Goal: Transaction & Acquisition: Book appointment/travel/reservation

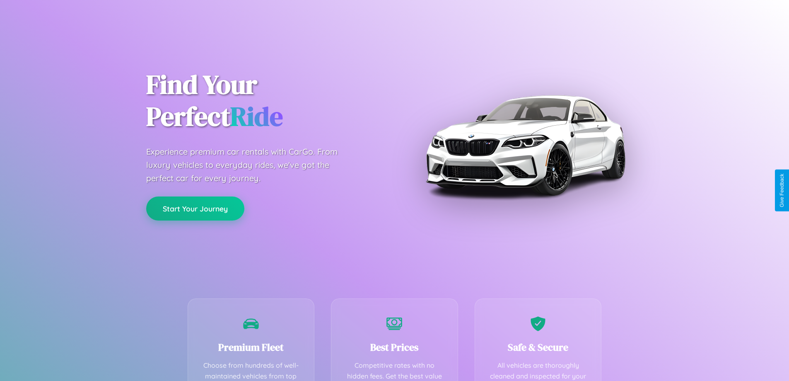
click at [195, 209] on button "Start Your Journey" at bounding box center [195, 208] width 98 height 24
click at [195, 208] on button "Start Your Journey" at bounding box center [195, 208] width 98 height 24
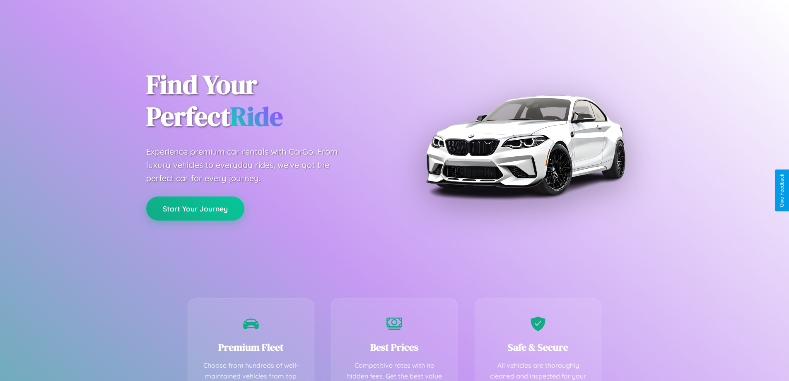
click at [195, 208] on button "Start Your Journey" at bounding box center [195, 208] width 98 height 24
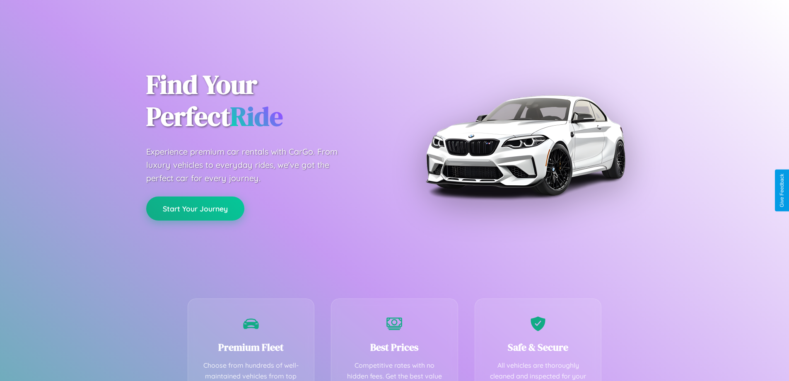
click at [195, 208] on button "Start Your Journey" at bounding box center [195, 208] width 98 height 24
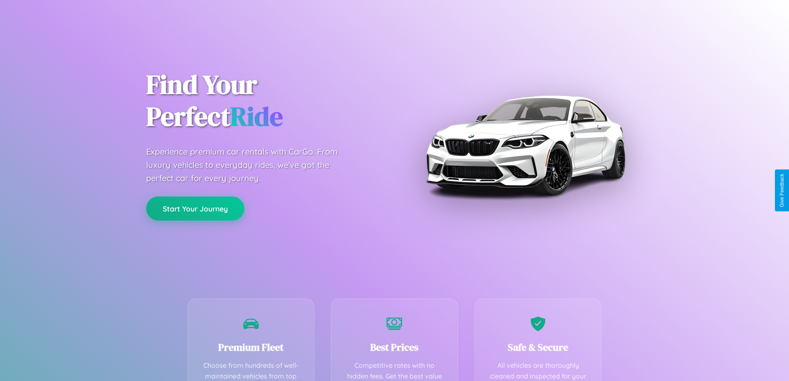
click at [195, 208] on button "Start Your Journey" at bounding box center [195, 208] width 98 height 24
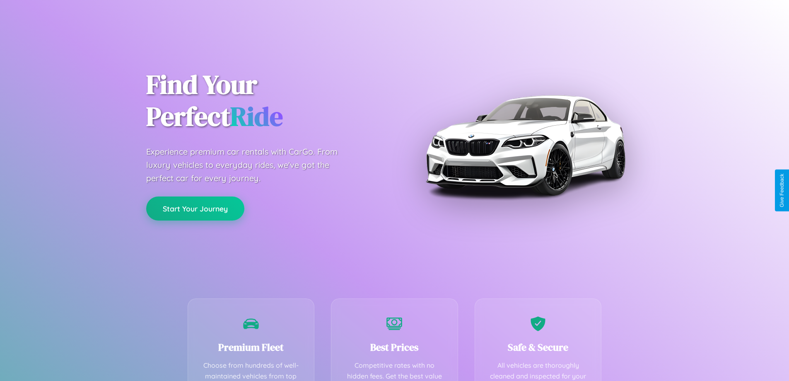
click at [195, 208] on button "Start Your Journey" at bounding box center [195, 208] width 98 height 24
